Goal: Complete application form: Complete application form

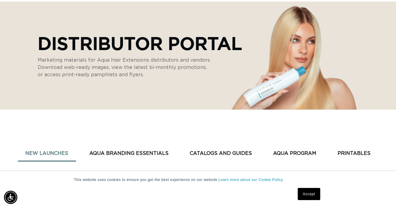
scroll to position [0, 353]
click at [315, 197] on link "Accept" at bounding box center [309, 194] width 23 height 12
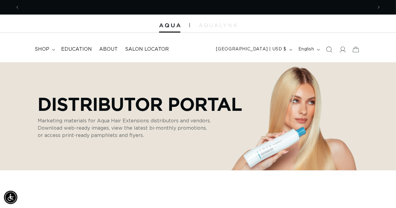
scroll to position [0, 0]
click at [340, 52] on icon at bounding box center [342, 49] width 6 height 6
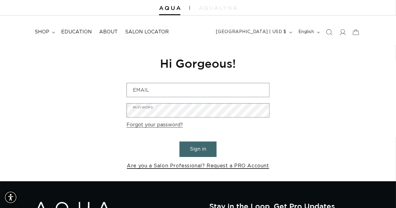
scroll to position [30, 0]
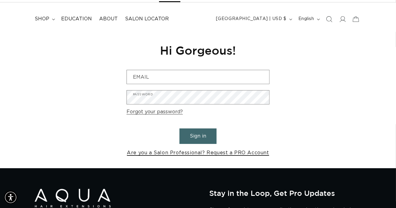
click at [183, 153] on link "Are you a Salon Professional? Request a PRO Account" at bounding box center [198, 153] width 142 height 9
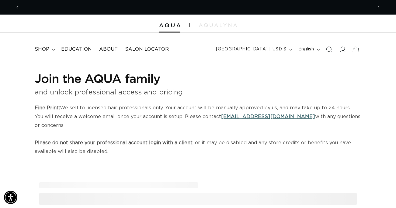
scroll to position [0, 353]
select select "US"
select select "[GEOGRAPHIC_DATA]"
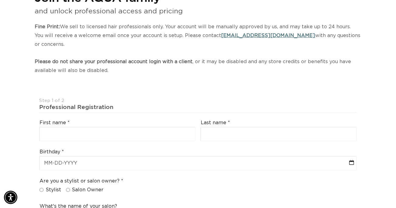
scroll to position [91, 0]
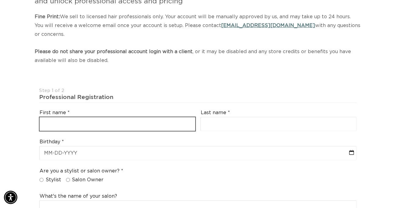
click at [93, 127] on input "text" at bounding box center [118, 124] width 156 height 14
type input "t"
type input "[PERSON_NAME]"
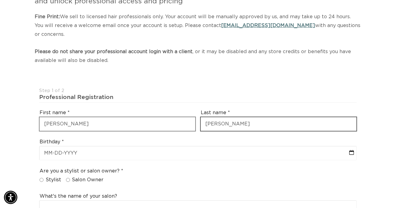
type input "[PERSON_NAME]"
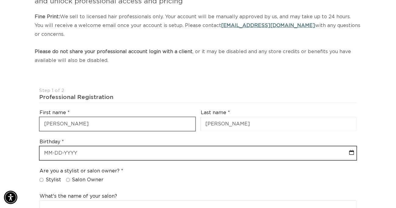
select select "7"
select select "2025"
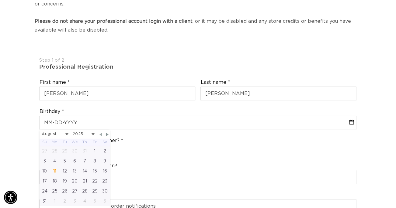
scroll to position [0, 0]
click at [102, 135] on span "Previous Month" at bounding box center [100, 134] width 5 height 5
select select "5"
click at [57, 150] on div "2" at bounding box center [55, 151] width 10 height 10
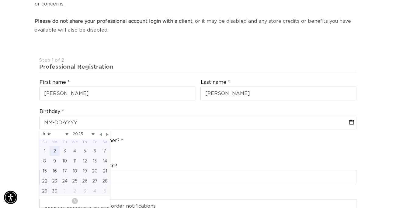
type input "06-02-2025"
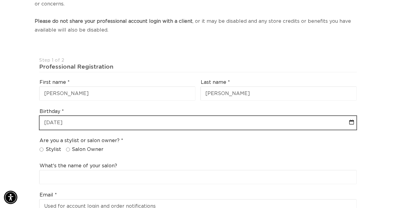
select select "5"
select select "2025"
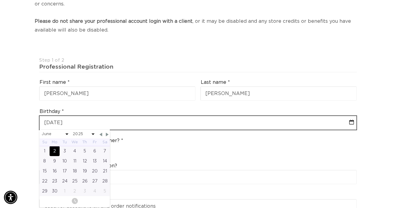
click at [75, 126] on input "06-02-2025" at bounding box center [198, 123] width 317 height 14
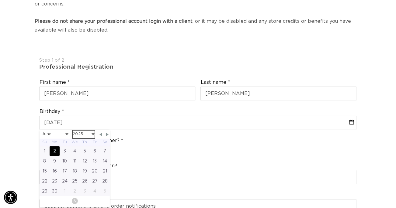
click at [85, 136] on select "2045 2044 2043 2042 2041 2040 2039 2038 2037 2036 2035 2034 2033 2032 2031 2030…" at bounding box center [84, 135] width 22 height 8
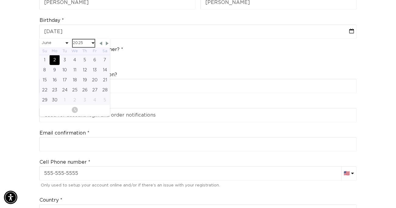
click at [84, 43] on select "2045 2044 2043 2042 2041 2040 2039 2038 2037 2036 2035 2034 2033 2032 2031 2030…" at bounding box center [84, 44] width 22 height 8
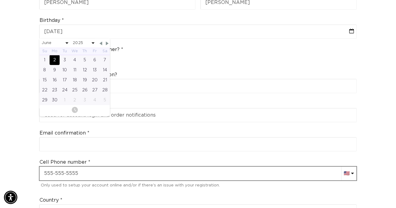
select select "5"
select select "1987"
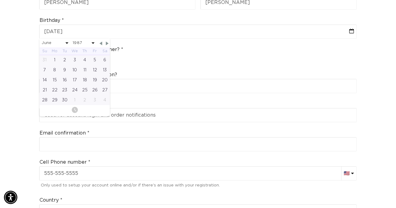
click at [132, 126] on div "Email confirmation" at bounding box center [198, 140] width 322 height 29
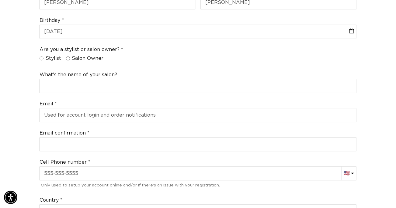
scroll to position [0, 0]
click at [44, 58] on input "Stylist" at bounding box center [42, 59] width 4 height 4
radio input "true"
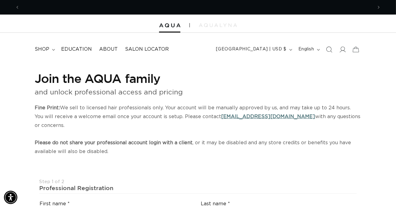
scroll to position [0, 353]
click at [216, 26] on img at bounding box center [218, 25] width 38 height 4
drag, startPoint x: 216, startPoint y: 26, endPoint x: 165, endPoint y: 26, distance: 50.5
click at [165, 26] on img at bounding box center [169, 25] width 21 height 4
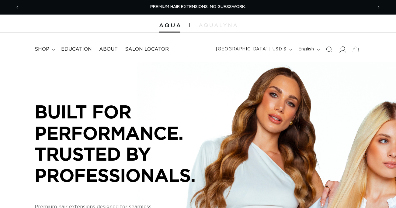
click at [341, 51] on icon at bounding box center [342, 49] width 6 height 6
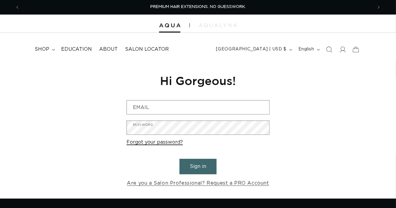
scroll to position [30, 0]
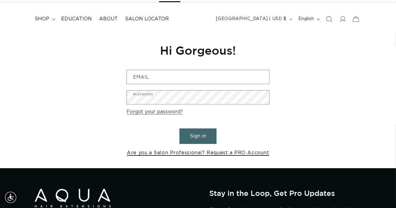
click at [146, 154] on link "Are you a Salon Professional? Request a PRO Account" at bounding box center [198, 153] width 142 height 9
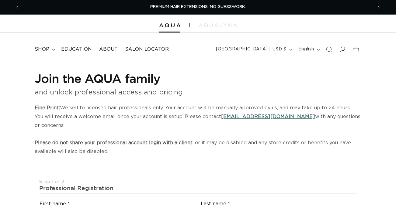
select select "US"
select select "[GEOGRAPHIC_DATA]"
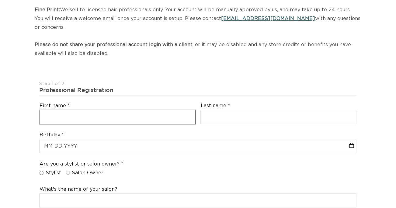
scroll to position [122, 0]
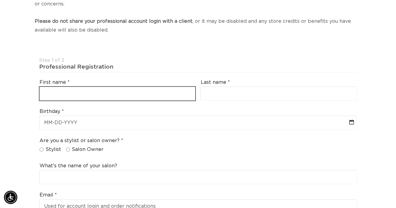
click at [55, 89] on input "text" at bounding box center [118, 94] width 156 height 14
type input "Terina"
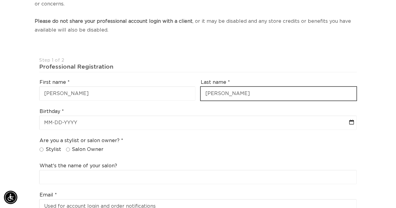
type input "Kiser"
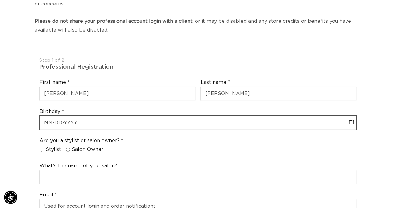
select select "7"
select select "2025"
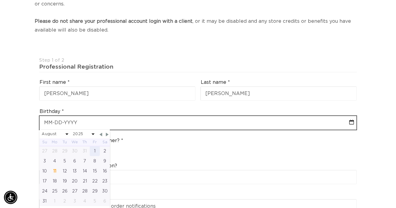
scroll to position [0, 706]
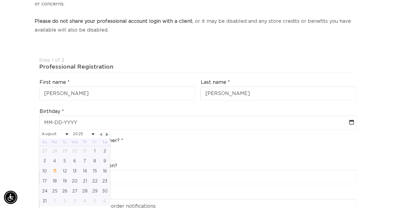
click at [101, 134] on span "Previous Month" at bounding box center [100, 134] width 5 height 5
select select "5"
click at [53, 152] on div "2" at bounding box center [55, 151] width 10 height 10
select select "5"
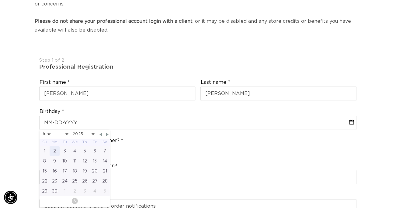
select select "2025"
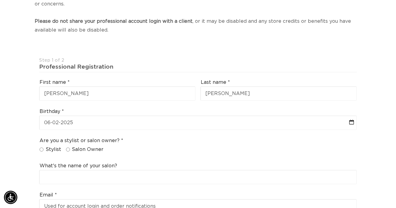
scroll to position [0, 0]
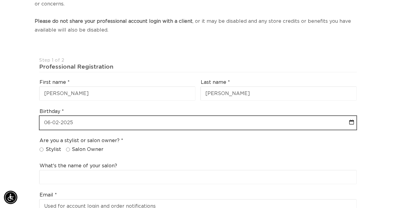
click at [79, 127] on input "text" at bounding box center [198, 123] width 317 height 14
select select "5"
select select "2025"
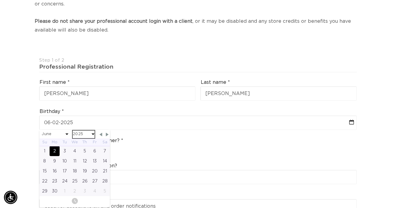
click at [90, 133] on select "2045 2044 2043 2042 2041 2040 2039 2038 2037 2036 2035 2034 2033 2032 2031 2030…" at bounding box center [84, 135] width 22 height 8
select select "5"
select select "1987"
click at [167, 143] on div "Are you a stylist or salon owner? Stylist Salon Owner" at bounding box center [198, 146] width 322 height 23
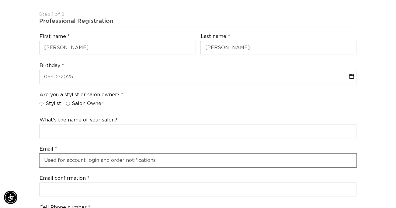
scroll to position [183, 0]
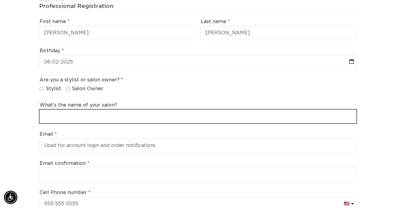
click at [77, 115] on input "text" at bounding box center [198, 117] width 317 height 14
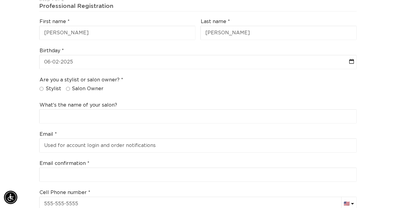
click at [40, 88] on input "Stylist" at bounding box center [42, 89] width 4 height 4
radio input "true"
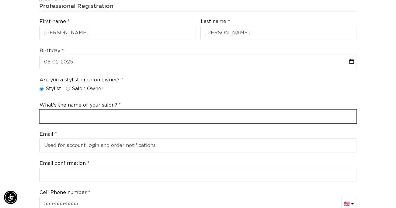
click at [56, 113] on input "text" at bounding box center [198, 117] width 317 height 14
click at [56, 113] on input "T" at bounding box center [198, 117] width 317 height 14
type input "Twin State Education Coordinator"
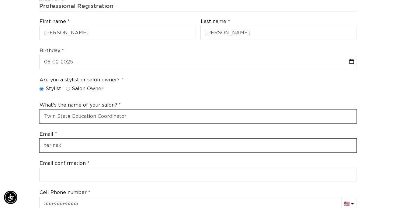
scroll to position [0, 353]
type input "terinak@twinstate.net"
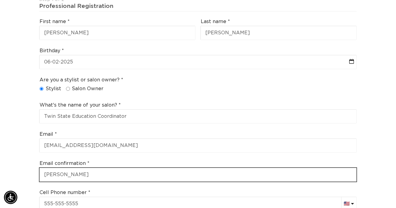
type input "terinak@twinstate.net"
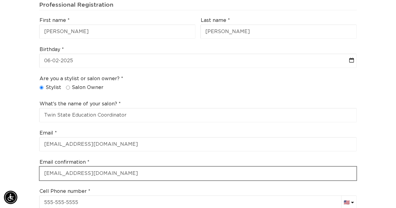
scroll to position [245, 0]
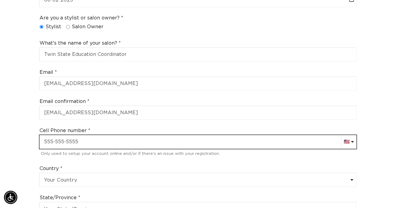
click at [53, 147] on input "text" at bounding box center [198, 142] width 317 height 14
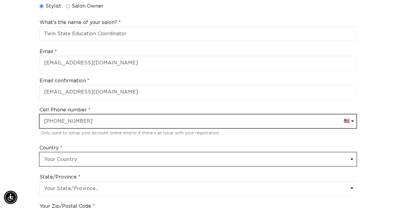
scroll to position [275, 0]
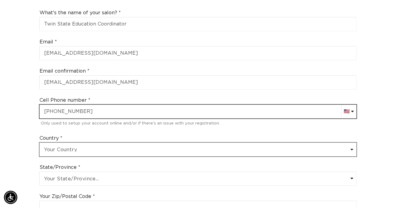
type input "+1 804 274 8969"
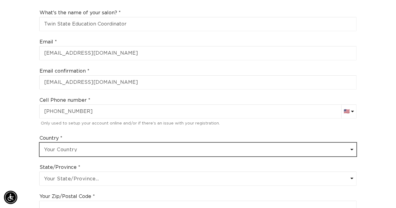
click at [66, 147] on select "Your Country United States Canada Afghanistan Åland Islands Albania Algeria And…" at bounding box center [198, 150] width 317 height 14
click at [66, 146] on select "Your Country United States Canada Afghanistan Åland Islands Albania Algeria And…" at bounding box center [198, 150] width 317 height 14
click at [65, 146] on select "Your Country United States Canada Afghanistan Åland Islands Albania Algeria And…" at bounding box center [198, 150] width 317 height 14
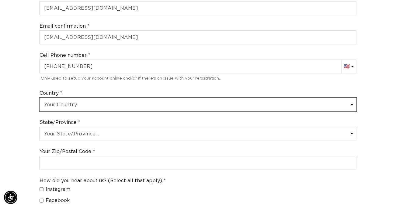
scroll to position [336, 0]
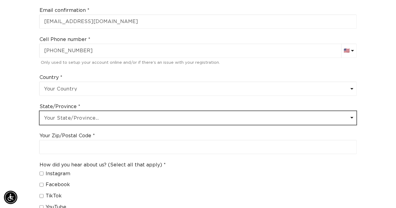
click at [63, 118] on select "Your State/Province... Alabama Alaska American Samoa Arizona Arkansas Californi…" at bounding box center [198, 118] width 317 height 14
select select "New Jersey"
click at [40, 111] on select "Your State/Province... Alabama Alaska American Samoa Arizona Arkansas Californi…" at bounding box center [198, 118] width 317 height 14
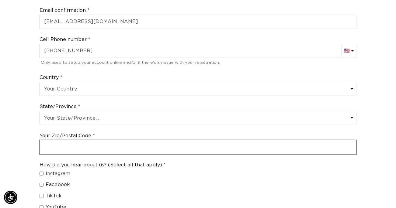
click at [74, 146] on input "text" at bounding box center [198, 148] width 317 height 14
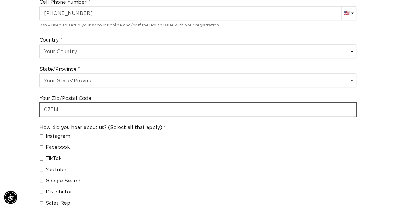
scroll to position [397, 0]
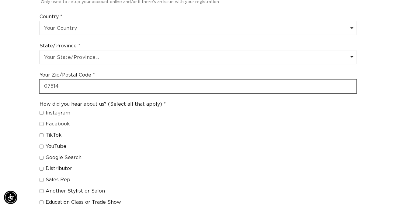
type input "07514"
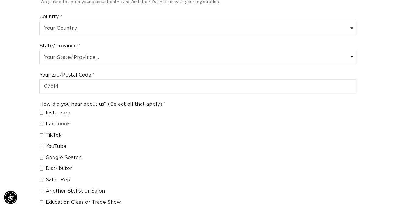
click at [130, 139] on fieldset "How did you hear about us? (Select all that apply) Instagram Facebook TikTok Yo…" at bounding box center [103, 171] width 126 height 141
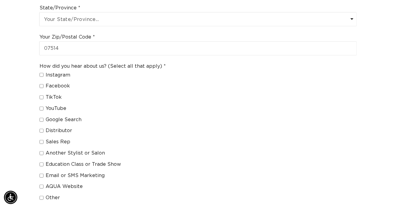
scroll to position [458, 0]
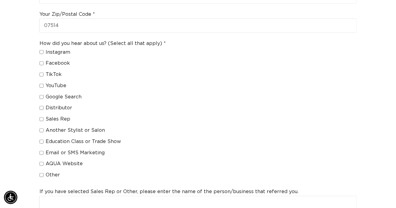
click at [40, 106] on input "Distributor" at bounding box center [42, 108] width 4 height 4
checkbox input "true"
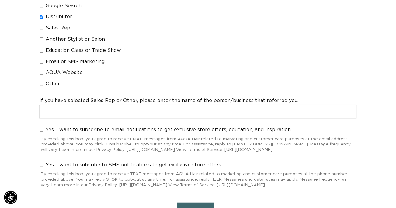
scroll to position [0, 0]
click at [41, 128] on input "Yes, I want to subscribe to email notifications to get exclusive store offers, …" at bounding box center [42, 130] width 4 height 4
checkbox input "true"
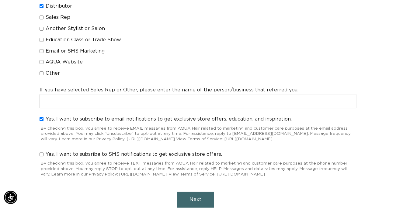
scroll to position [640, 0]
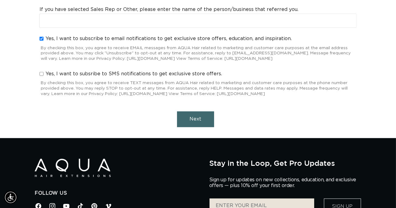
click at [197, 127] on button "Next" at bounding box center [195, 120] width 37 height 16
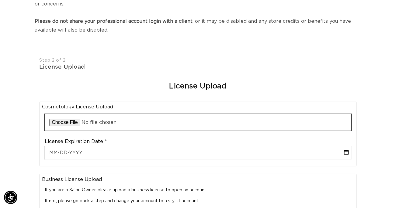
scroll to position [0, 0]
click at [64, 122] on input "file" at bounding box center [198, 122] width 307 height 16
type input "C:\fakepath\Screenshot 2025-08-11 111348.png"
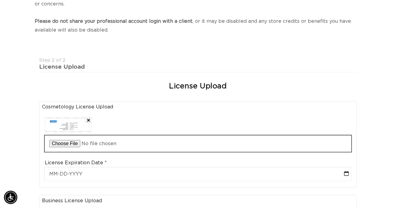
click at [112, 143] on input "file" at bounding box center [198, 144] width 307 height 16
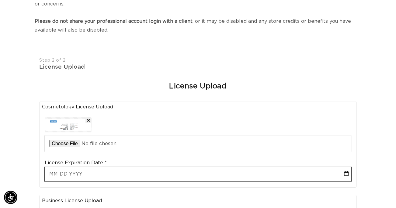
select select "7"
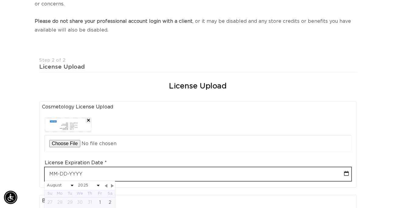
click at [66, 173] on input "text" at bounding box center [198, 175] width 307 height 14
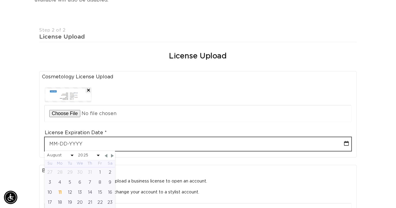
scroll to position [0, 353]
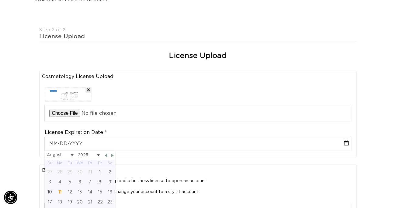
click at [72, 155] on span at bounding box center [72, 156] width 3 height 2
click at [71, 155] on span at bounding box center [72, 156] width 3 height 2
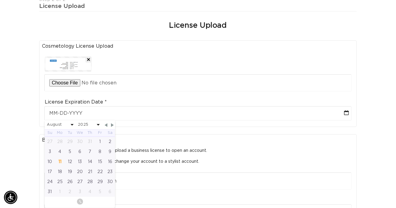
scroll to position [0, 706]
click at [95, 124] on select "2025 2026 2027 2028 2029 2030 2031 2032 2033 2034 2035 2036 2037 2038 2039 2040" at bounding box center [89, 125] width 22 height 8
click at [66, 127] on select "January February March April May June July August September October November De…" at bounding box center [60, 125] width 27 height 8
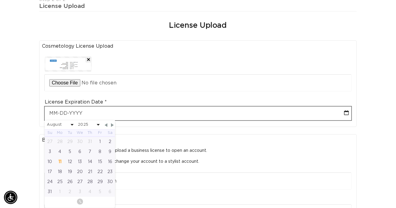
select select "10"
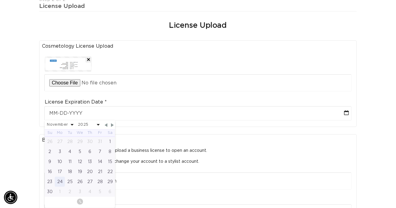
click at [60, 181] on div "24" at bounding box center [60, 182] width 10 height 10
type input "11-24-2025"
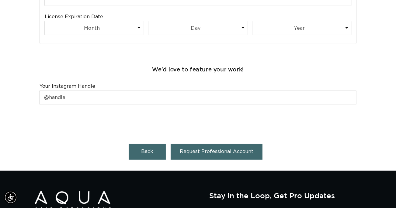
scroll to position [0, 706]
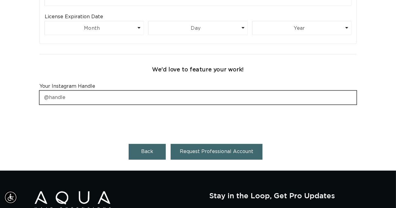
click at [98, 96] on input "text" at bounding box center [198, 98] width 317 height 14
type input "@terina.ts"
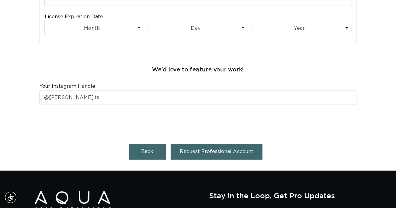
click at [231, 146] on button "Request Professional Account" at bounding box center [217, 152] width 92 height 16
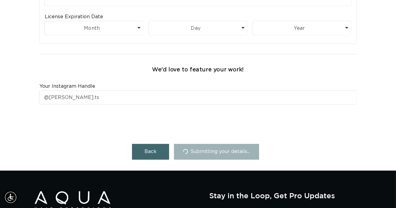
scroll to position [0, 0]
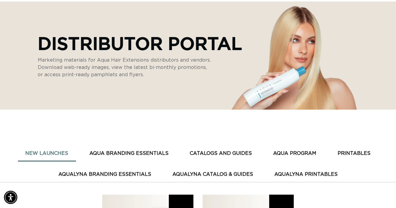
scroll to position [91, 0]
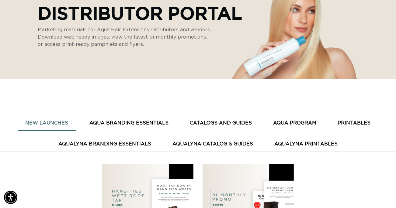
click at [119, 124] on button "AQUA BRANDING ESSENTIALS" at bounding box center [129, 123] width 94 height 15
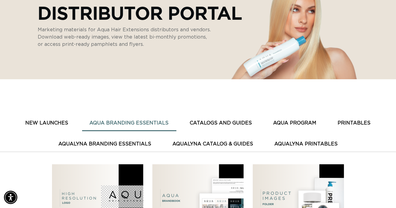
scroll to position [0, 353]
click at [214, 126] on button "CATALOGS AND GUIDES" at bounding box center [221, 123] width 77 height 15
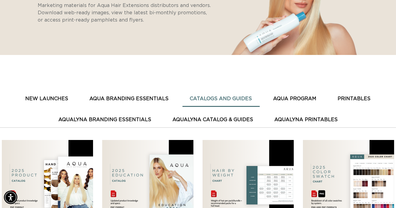
scroll to position [122, 0]
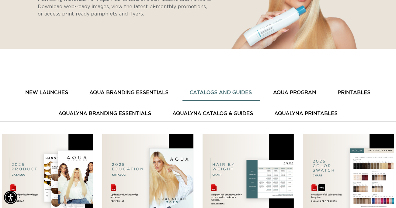
click at [278, 98] on button "AQUA PROGRAM" at bounding box center [295, 92] width 58 height 15
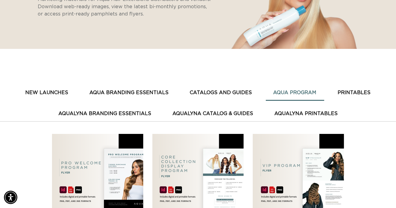
click at [140, 115] on button "AquaLyna Branding Essentials" at bounding box center [105, 113] width 108 height 15
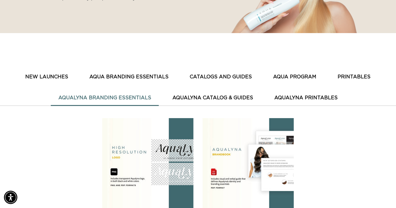
scroll to position [152, 0]
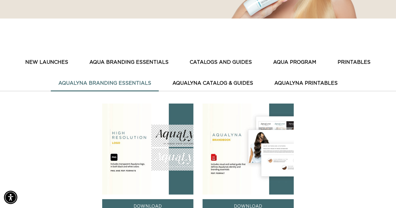
click at [291, 83] on button "AquaLyna Printables" at bounding box center [306, 83] width 78 height 15
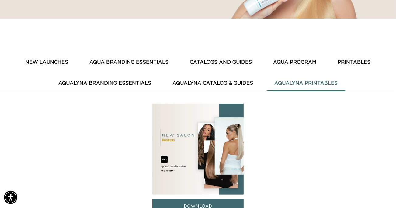
click at [345, 61] on button "PRINTABLES" at bounding box center [354, 62] width 48 height 15
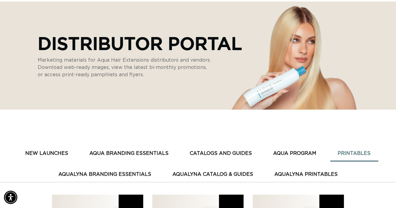
scroll to position [0, 706]
